Goal: Task Accomplishment & Management: Complete application form

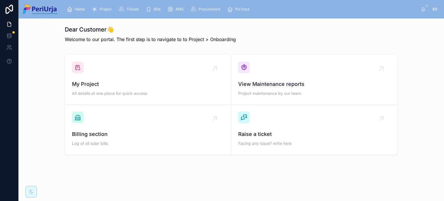
click at [99, 10] on div "Project" at bounding box center [103, 9] width 22 height 9
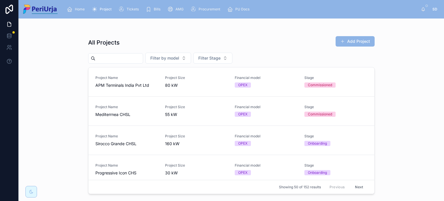
click at [118, 57] on input "text" at bounding box center [118, 58] width 47 height 8
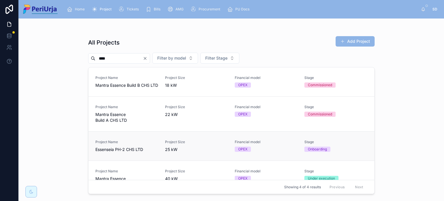
scroll to position [3, 0]
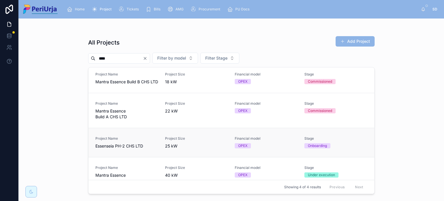
type input "****"
click at [114, 149] on span "Essenseia PH-2 CHS LTD" at bounding box center [126, 146] width 63 height 6
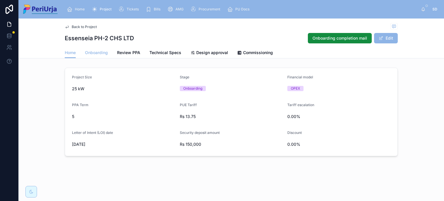
click at [99, 52] on span "Onboarding" at bounding box center [96, 53] width 23 height 6
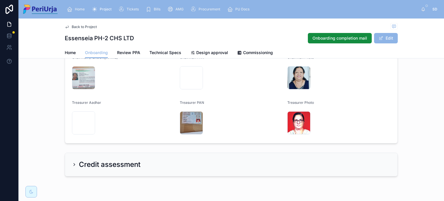
scroll to position [440, 0]
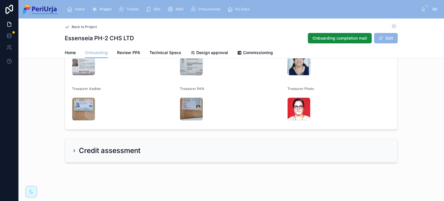
click at [104, 151] on h2 "Credit assessment" at bounding box center [110, 150] width 62 height 9
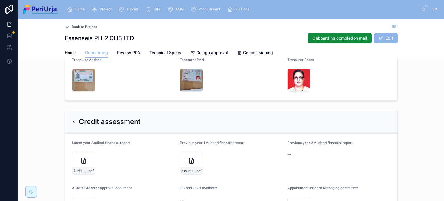
scroll to position [468, 0]
click at [89, 157] on icon at bounding box center [90, 157] width 2 height 1
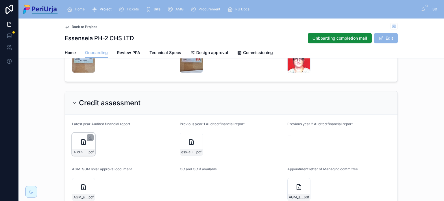
scroll to position [488, 0]
click at [197, 136] on icon at bounding box center [198, 137] width 5 height 5
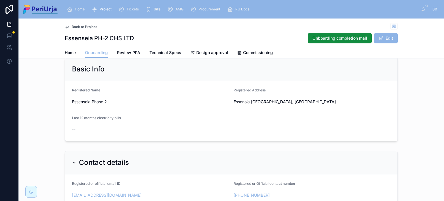
scroll to position [0, 0]
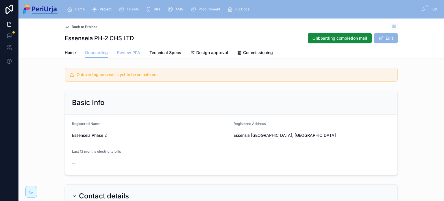
click at [127, 50] on span "Review PPA" at bounding box center [128, 53] width 23 height 6
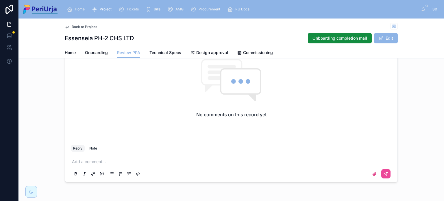
scroll to position [136, 0]
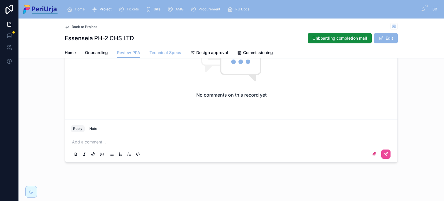
click at [162, 49] on link "Technical Specs" at bounding box center [165, 53] width 32 height 12
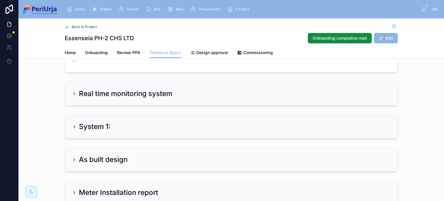
scroll to position [129, 0]
click at [155, 99] on div "Real time monitoring system" at bounding box center [231, 94] width 332 height 23
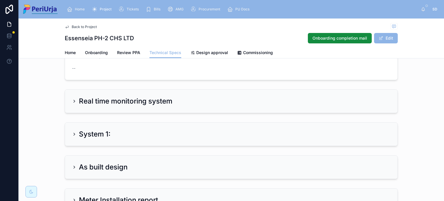
scroll to position [122, 0]
click at [107, 95] on div "Real time monitoring system" at bounding box center [231, 101] width 332 height 23
click at [91, 170] on h2 "System 1:" at bounding box center [94, 166] width 31 height 9
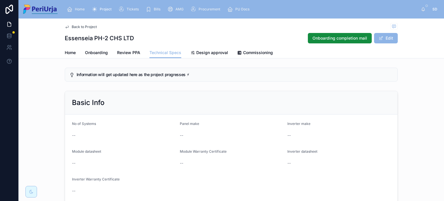
scroll to position [0, 0]
click at [94, 53] on span "Onboarding" at bounding box center [96, 53] width 23 height 6
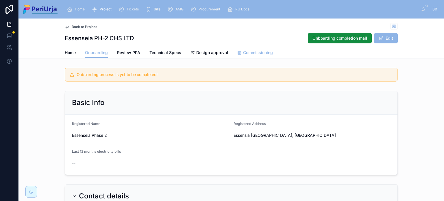
click at [256, 53] on span "Commissioning" at bounding box center [258, 53] width 30 height 6
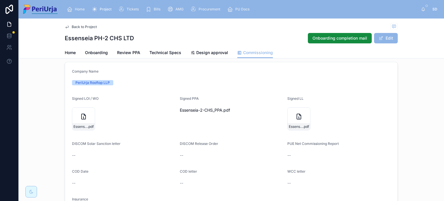
scroll to position [29, 0]
click at [214, 110] on span "Essenseia-2-CHS_PPA" at bounding box center [201, 110] width 42 height 6
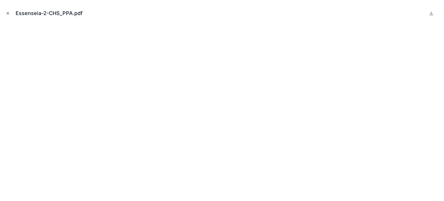
click at [8, 13] on icon "Close modal" at bounding box center [8, 13] width 4 height 4
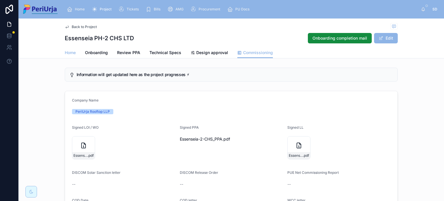
click at [72, 53] on span "Home" at bounding box center [70, 53] width 11 height 6
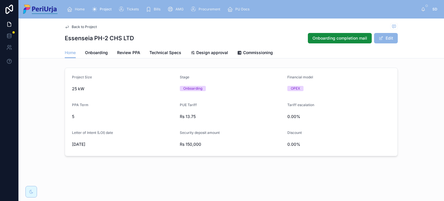
click at [101, 10] on span "Project" at bounding box center [106, 9] width 12 height 5
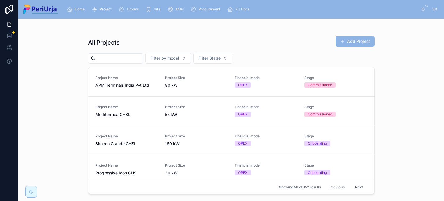
click at [127, 56] on input "text" at bounding box center [118, 58] width 47 height 8
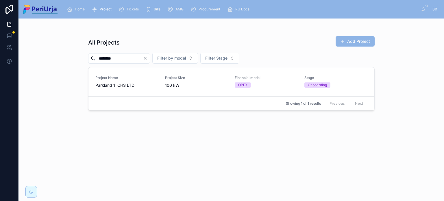
type input "********"
click at [120, 84] on span "Parkland 1 CHS LTD" at bounding box center [126, 85] width 63 height 6
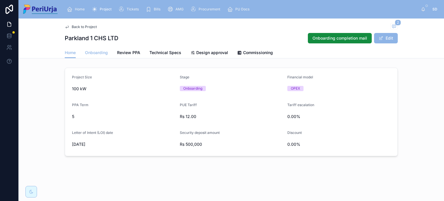
click at [101, 49] on link "Onboarding" at bounding box center [96, 53] width 23 height 12
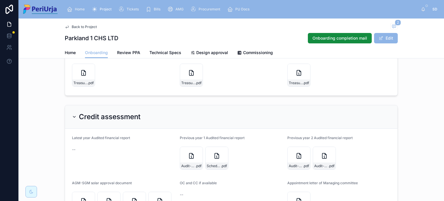
scroll to position [528, 0]
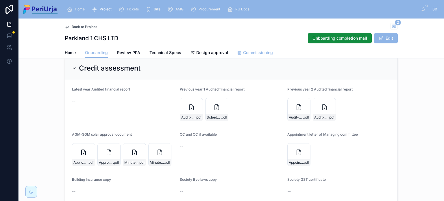
click at [260, 58] on link "Commissioning" at bounding box center [255, 53] width 36 height 12
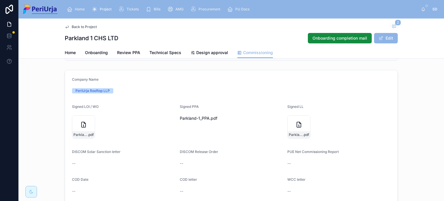
scroll to position [15, 0]
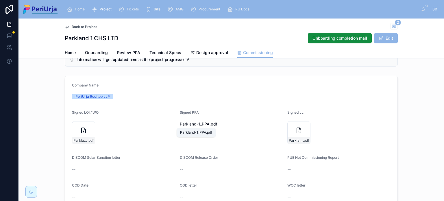
click at [210, 124] on span ".pdf" at bounding box center [213, 124] width 8 height 6
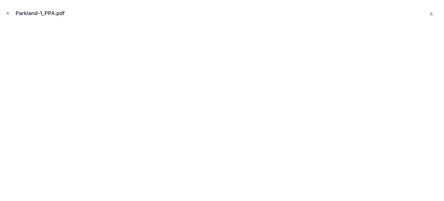
click at [7, 14] on icon "Close modal" at bounding box center [8, 13] width 4 height 4
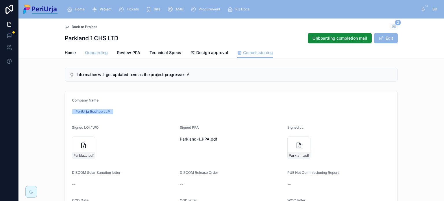
click at [94, 55] on span "Onboarding" at bounding box center [96, 53] width 23 height 6
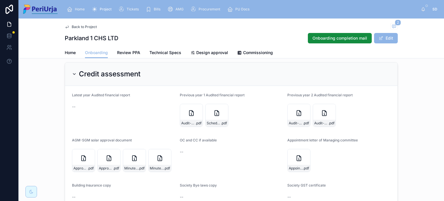
scroll to position [523, 0]
click at [197, 107] on icon at bounding box center [198, 107] width 2 height 1
click at [223, 107] on icon at bounding box center [223, 107] width 5 height 5
click at [303, 108] on icon at bounding box center [305, 107] width 5 height 5
click at [335, 133] on form "Latest year Audited financial report -- Previous year 1 Audited financial repor…" at bounding box center [231, 168] width 332 height 167
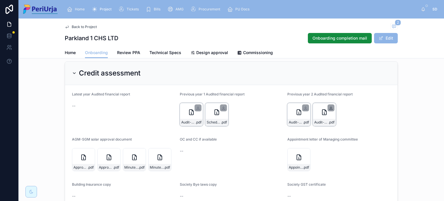
click at [329, 106] on icon at bounding box center [330, 107] width 5 height 5
click at [278, 81] on div "Credit assessment" at bounding box center [231, 73] width 332 height 23
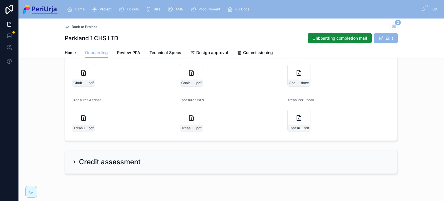
scroll to position [446, 0]
